Goal: Subscribe to service/newsletter

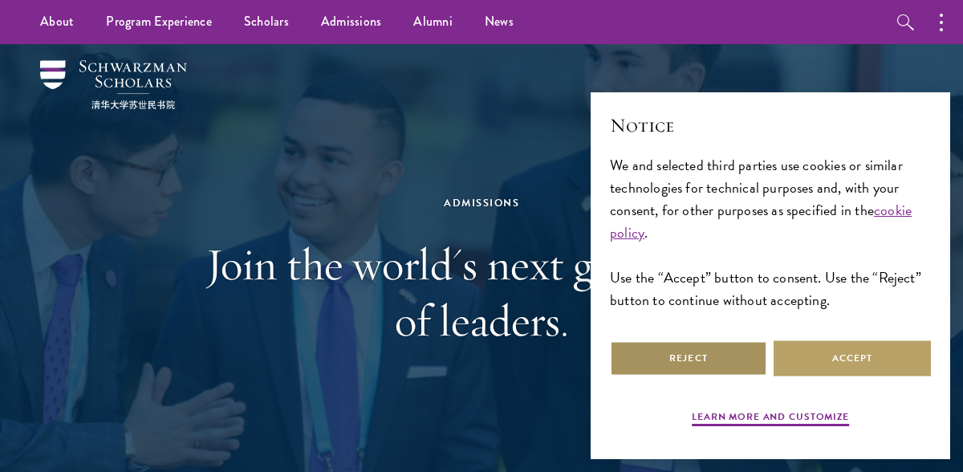
click at [713, 352] on button "Reject" at bounding box center [688, 358] width 157 height 36
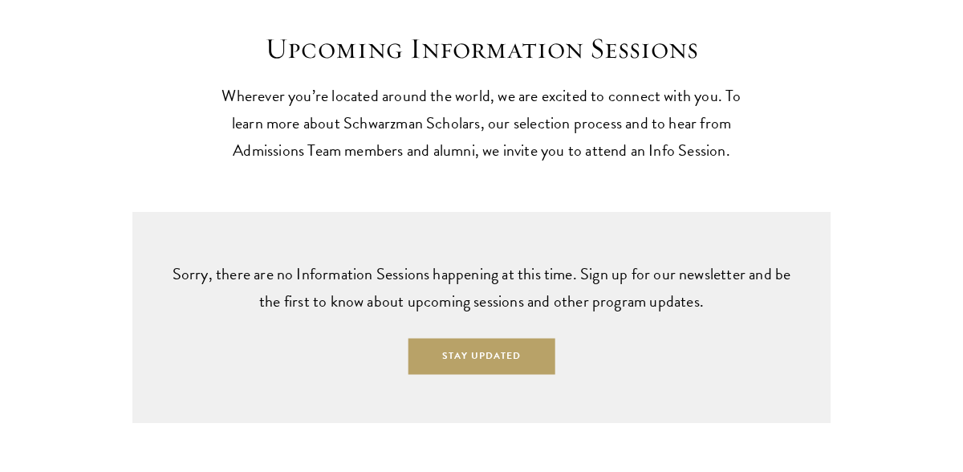
scroll to position [3848, 0]
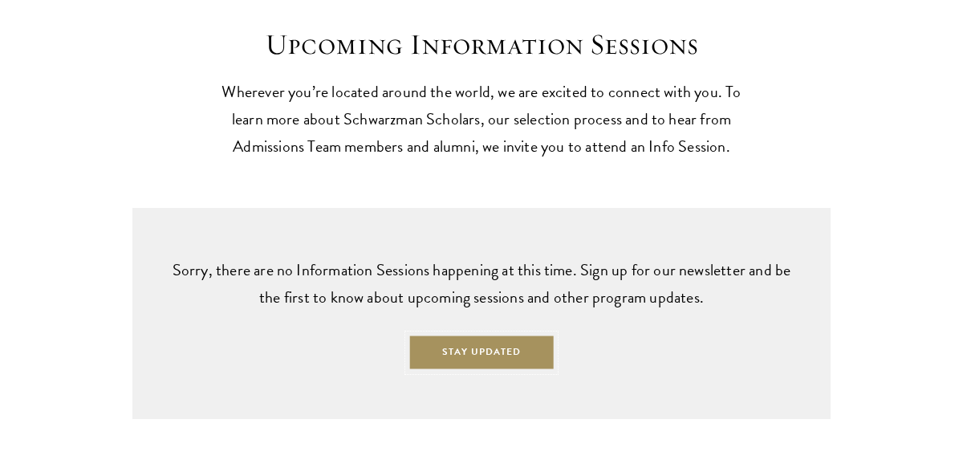
click at [519, 347] on button "Stay Updated" at bounding box center [481, 353] width 147 height 36
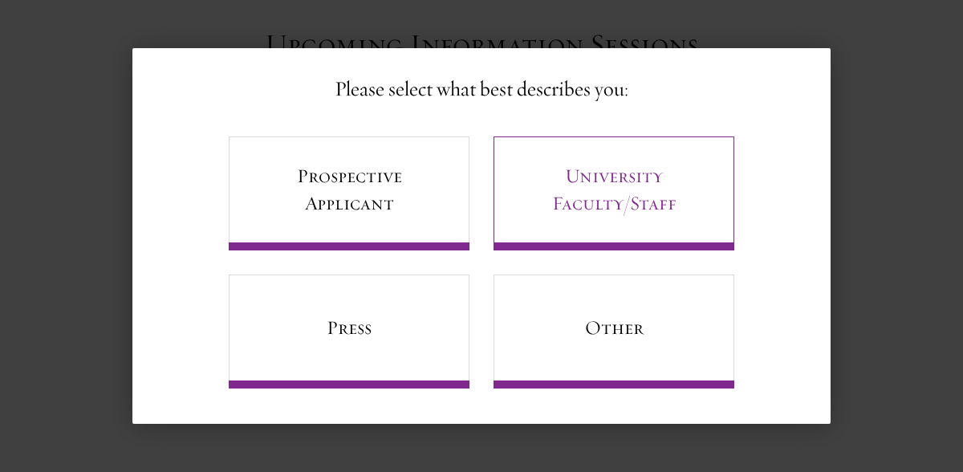
scroll to position [90, 0]
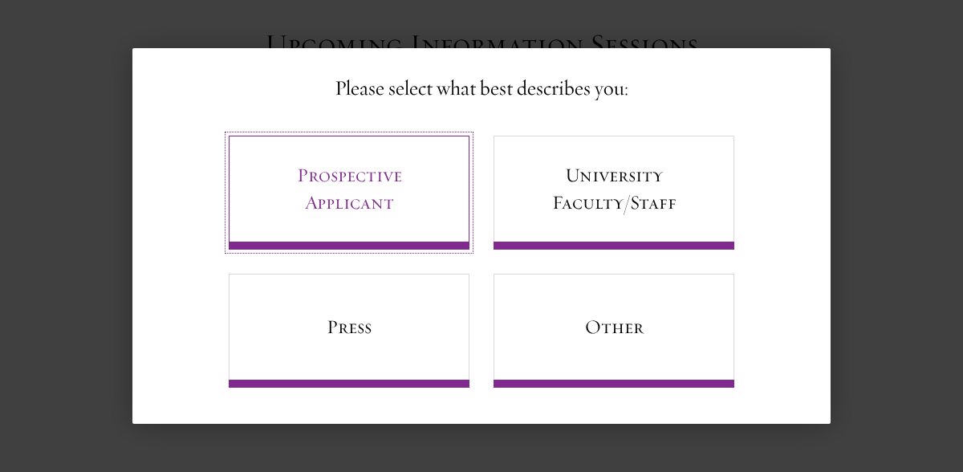
click at [415, 195] on link "Prospective Applicant" at bounding box center [349, 193] width 241 height 114
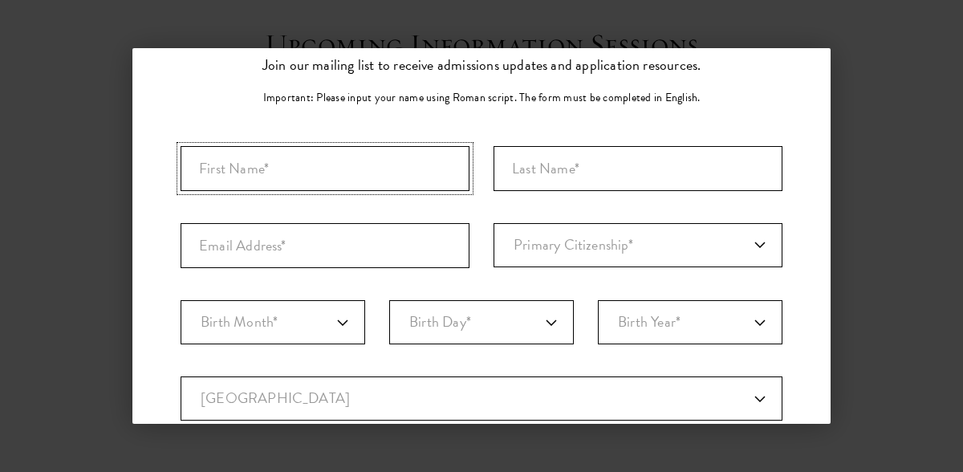
click at [362, 163] on input "First Name*" at bounding box center [325, 168] width 289 height 45
type input "[PERSON_NAME]"
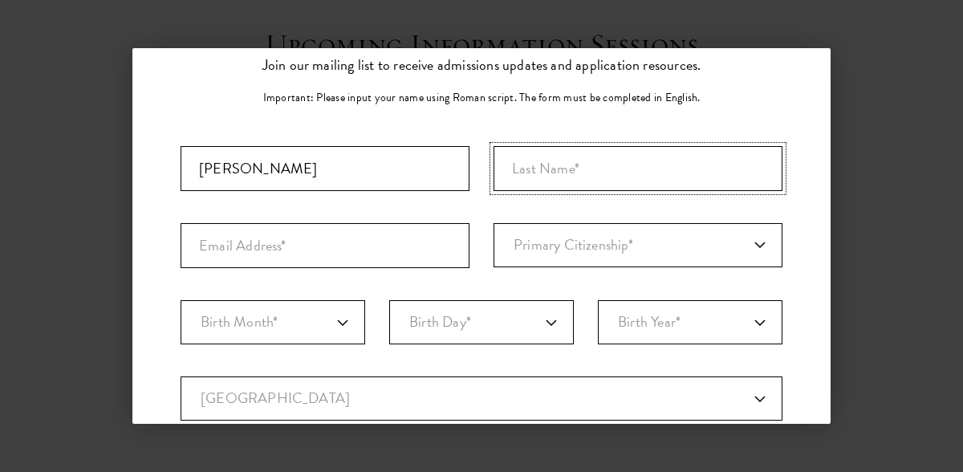
click at [554, 177] on input "Last Name (Family Name)*" at bounding box center [637, 168] width 289 height 45
type input "Akinlade"
click at [284, 234] on input "Email Address*" at bounding box center [325, 245] width 289 height 45
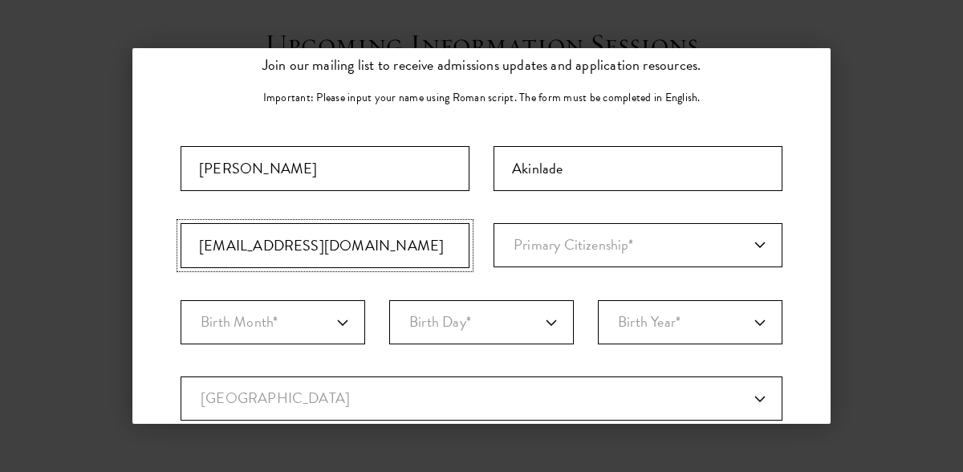
type input "[EMAIL_ADDRESS][DOMAIN_NAME]"
click at [562, 246] on select "Primary Citizenship* [GEOGRAPHIC_DATA] [DEMOGRAPHIC_DATA] [DEMOGRAPHIC_DATA] [D…" at bounding box center [637, 245] width 289 height 44
select select "NI"
click at [493, 223] on select "Primary Citizenship* [GEOGRAPHIC_DATA] [DEMOGRAPHIC_DATA] [DEMOGRAPHIC_DATA] [D…" at bounding box center [637, 245] width 289 height 44
click at [289, 324] on select "Birth Month* January February March April May June July August September Octobe…" at bounding box center [273, 322] width 185 height 44
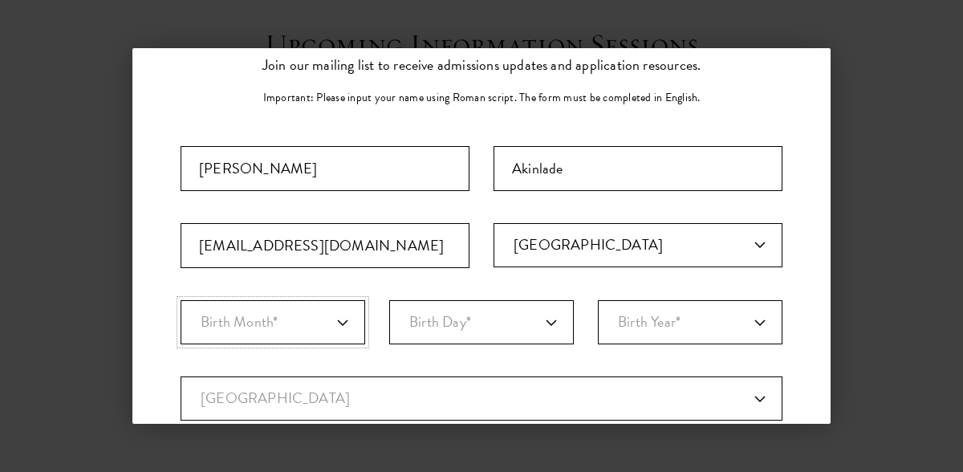
select select "05"
click at [181, 300] on select "Birth Month* January February March April May June July August September Octobe…" at bounding box center [273, 322] width 185 height 44
click at [449, 324] on select "Birth Day* 1 2 3 4 5 6 7 8 9 10 11 12 13 14 15 16 17 18 19 20 21 22 23 24 25 26…" at bounding box center [481, 322] width 185 height 44
select select "05"
click at [389, 300] on select "Birth Day* 1 2 3 4 5 6 7 8 9 10 11 12 13 14 15 16 17 18 19 20 21 22 23 24 25 26…" at bounding box center [481, 322] width 185 height 44
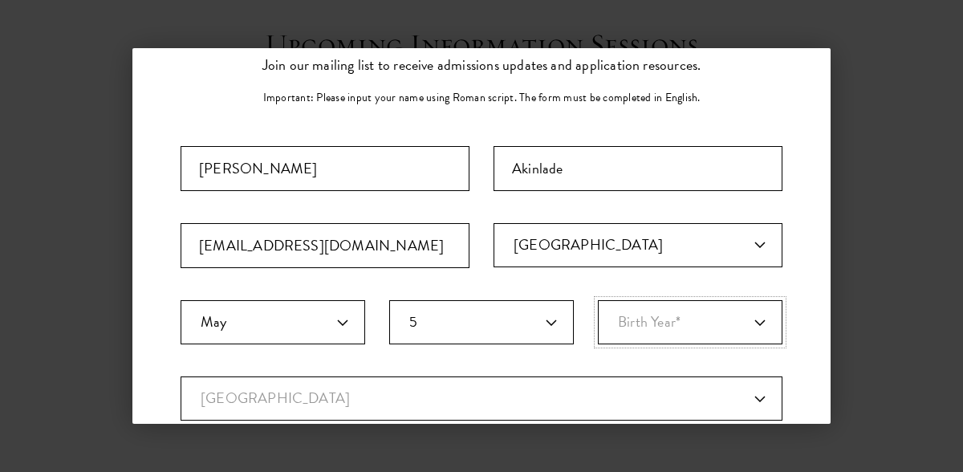
click at [687, 327] on select "Birth Year* [DEMOGRAPHIC_DATA] [DEMOGRAPHIC_DATA] [DEMOGRAPHIC_DATA] [DEMOGRAPH…" at bounding box center [690, 322] width 185 height 44
select select "1987"
click at [598, 300] on select "Birth Year* [DEMOGRAPHIC_DATA] [DEMOGRAPHIC_DATA] [DEMOGRAPHIC_DATA] [DEMOGRAPH…" at bounding box center [690, 322] width 185 height 44
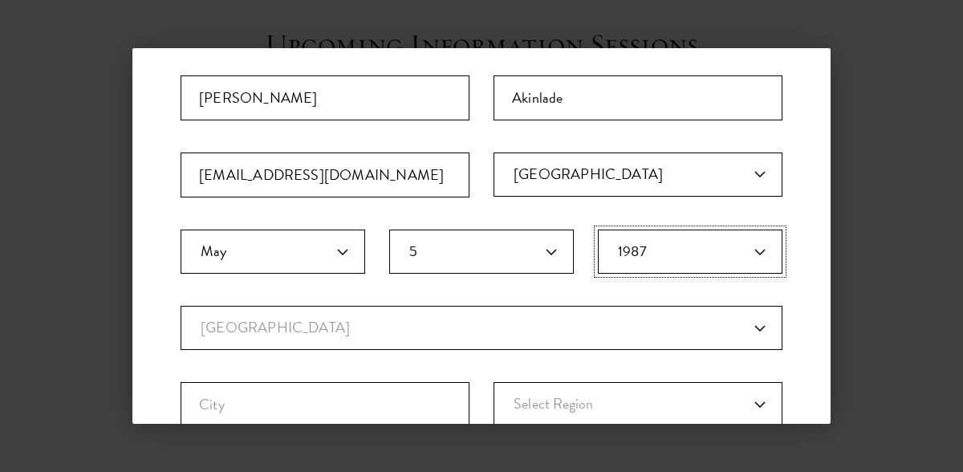
scroll to position [161, 0]
click at [594, 328] on select "Current Country [GEOGRAPHIC_DATA] [GEOGRAPHIC_DATA] [GEOGRAPHIC_DATA] [GEOGRAPH…" at bounding box center [482, 327] width 602 height 44
select select "UK"
click at [181, 305] on select "Current Country [GEOGRAPHIC_DATA] [GEOGRAPHIC_DATA] [GEOGRAPHIC_DATA] [GEOGRAPH…" at bounding box center [482, 327] width 602 height 44
select select
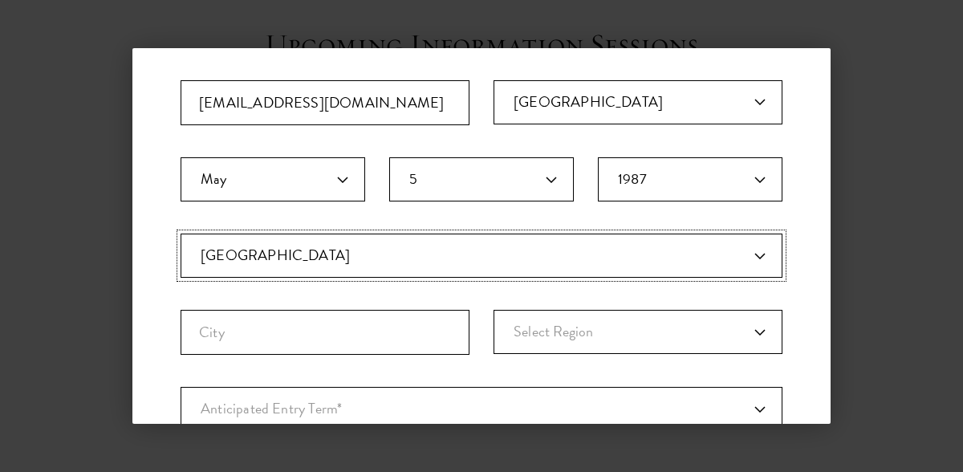
scroll to position [237, 0]
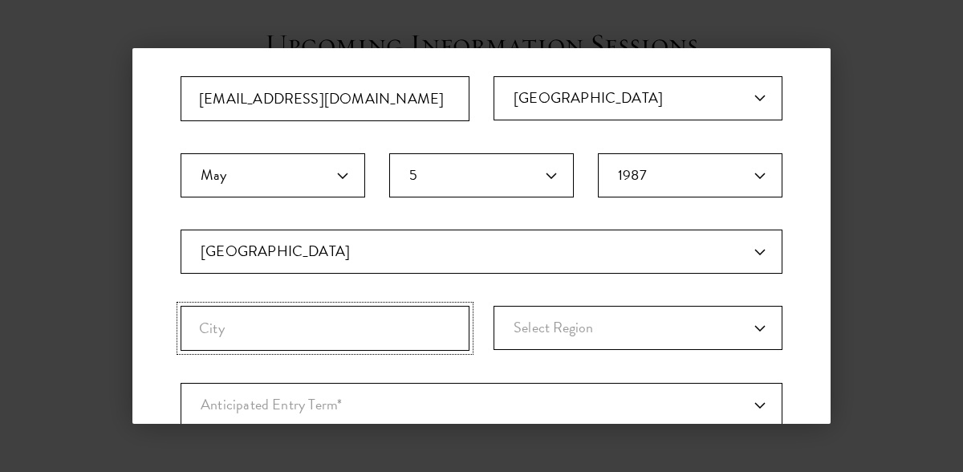
click at [377, 329] on input "City" at bounding box center [325, 328] width 289 height 45
type input "[GEOGRAPHIC_DATA]"
click at [572, 328] on select "Select Region [GEOGRAPHIC_DATA] [GEOGRAPHIC_DATA] and [GEOGRAPHIC_DATA] [GEOGRA…" at bounding box center [637, 328] width 289 height 44
select select "[GEOGRAPHIC_DATA]"
click at [493, 306] on select "Select Region [GEOGRAPHIC_DATA] [GEOGRAPHIC_DATA] and [GEOGRAPHIC_DATA] [GEOGRA…" at bounding box center [637, 328] width 289 height 44
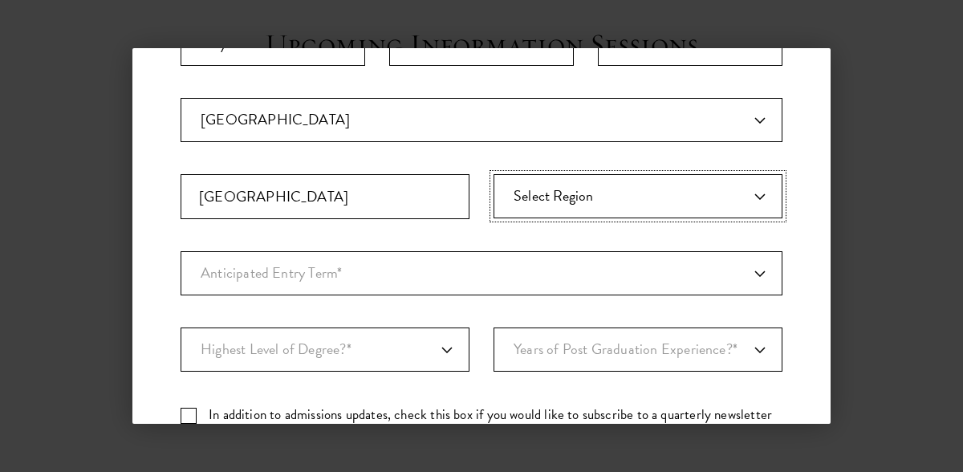
scroll to position [369, 0]
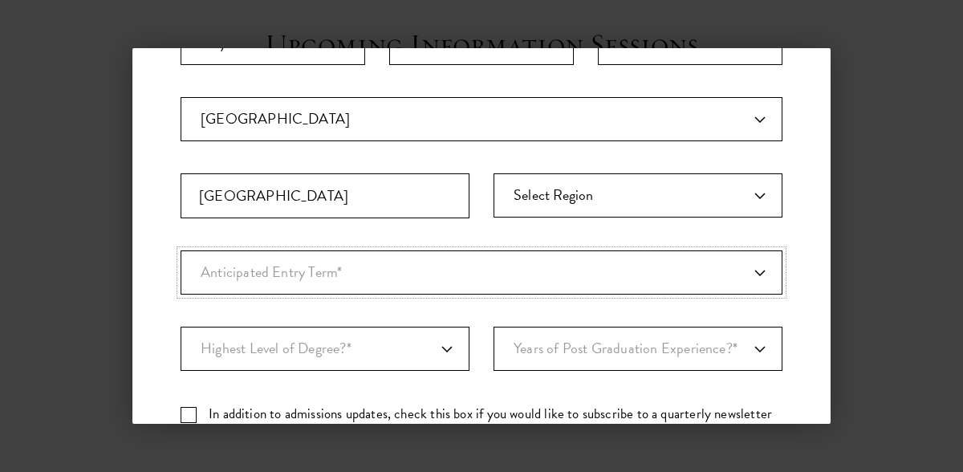
click at [529, 269] on select "Anticipated Entry Term* [DATE] (Application opens [DATE]) Just Exploring" at bounding box center [482, 272] width 602 height 44
select select "a6790467-ebe7-4045-a56a-66c1cae98076"
click at [181, 250] on select "Anticipated Entry Term* [DATE] (Application opens [DATE]) Just Exploring" at bounding box center [482, 272] width 602 height 44
click at [416, 353] on select "Highest Level of Degree?* PHD Bachelor's Master's Current Undergraduate Student" at bounding box center [325, 349] width 289 height 44
select select "009547fe-3364-4351-8e81-63abea734008"
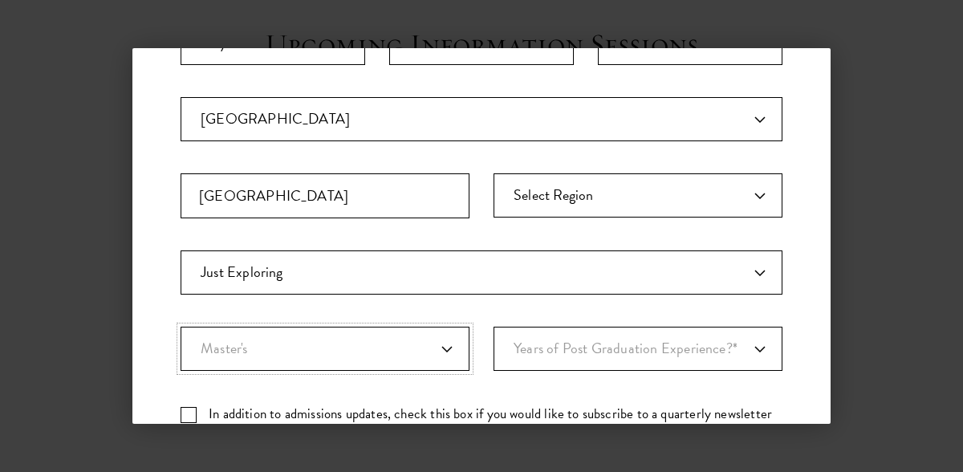
click at [181, 327] on select "Highest Level of Degree?* PHD Bachelor's Master's Current Undergraduate Student" at bounding box center [325, 349] width 289 height 44
click at [563, 351] on select "Years of Post Graduation Experience?* 1 2 3 4 5 6 7 8 9 10" at bounding box center [637, 349] width 289 height 44
click at [702, 349] on select "Years of Post Graduation Experience?* 1 2 3 4 5 6 7 8 9 10" at bounding box center [637, 349] width 289 height 44
select select "3"
click at [493, 327] on select "Years of Post Graduation Experience?* 1 2 3 4 5 6 7 8 9 10" at bounding box center [637, 349] width 289 height 44
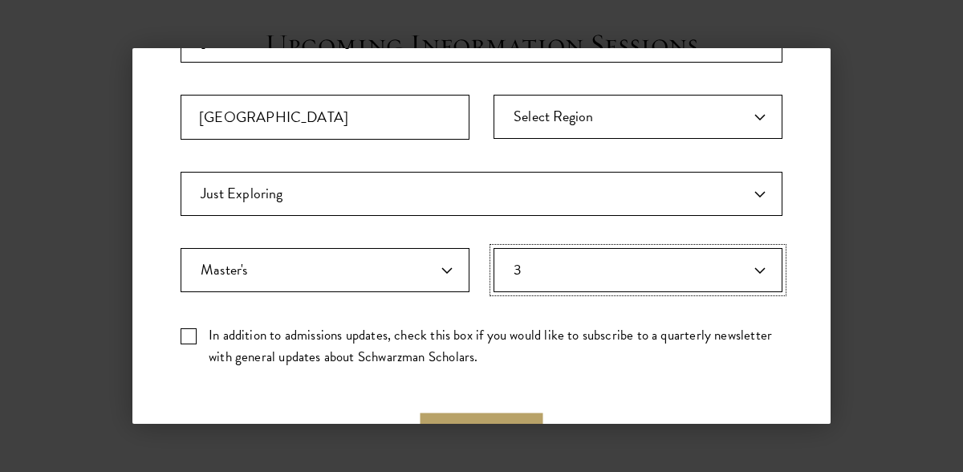
scroll to position [485, 0]
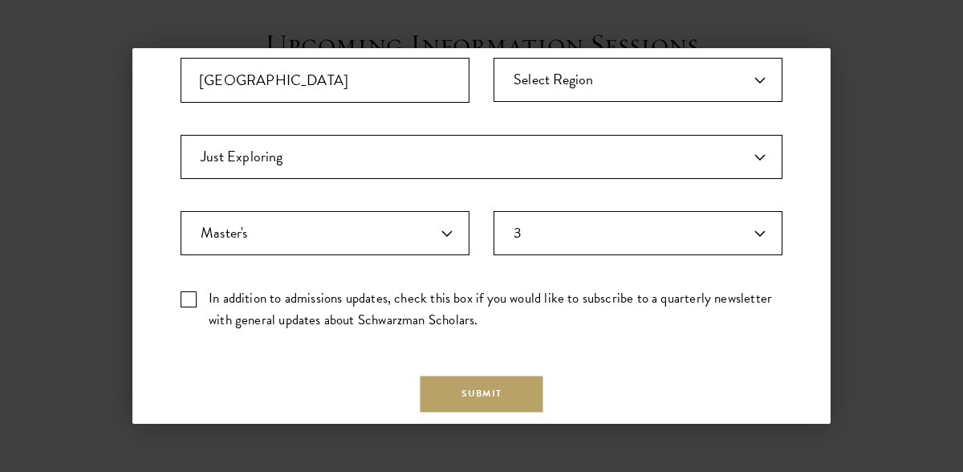
click at [189, 298] on label "In addition to admissions updates, check this box if you would like to subscrib…" at bounding box center [482, 308] width 602 height 43
click at [189, 298] on input "In addition to admissions updates, check this box if you would like to subscrib…" at bounding box center [482, 292] width 602 height 10
checkbox input "true"
click at [448, 387] on button "Submit" at bounding box center [481, 393] width 123 height 36
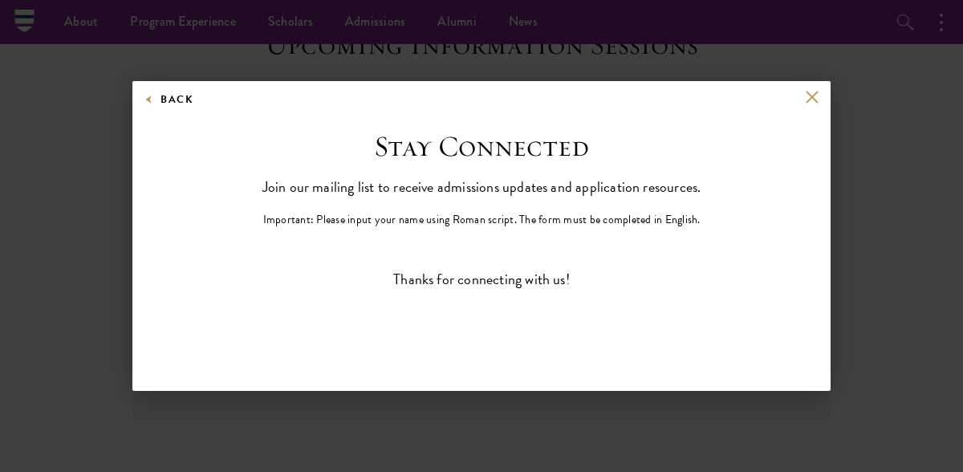
scroll to position [0, 0]
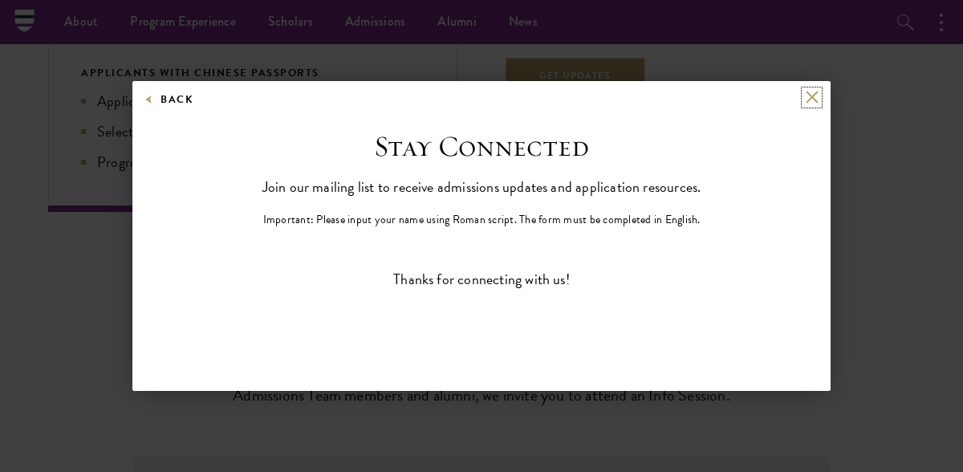
click at [813, 94] on button at bounding box center [812, 98] width 14 height 14
